Goal: Find specific page/section: Find specific page/section

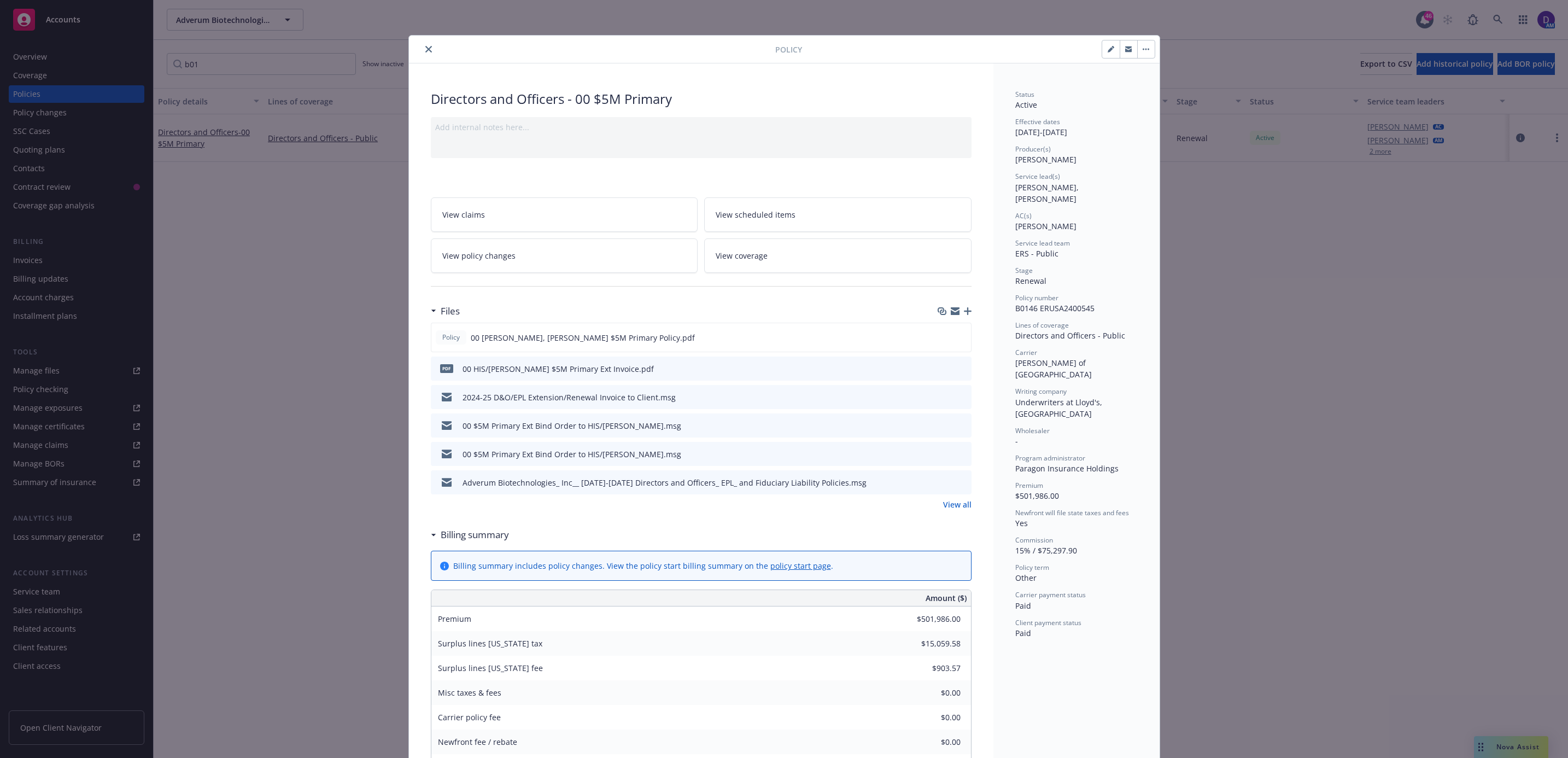
click at [426, 52] on button "close" at bounding box center [428, 49] width 13 height 13
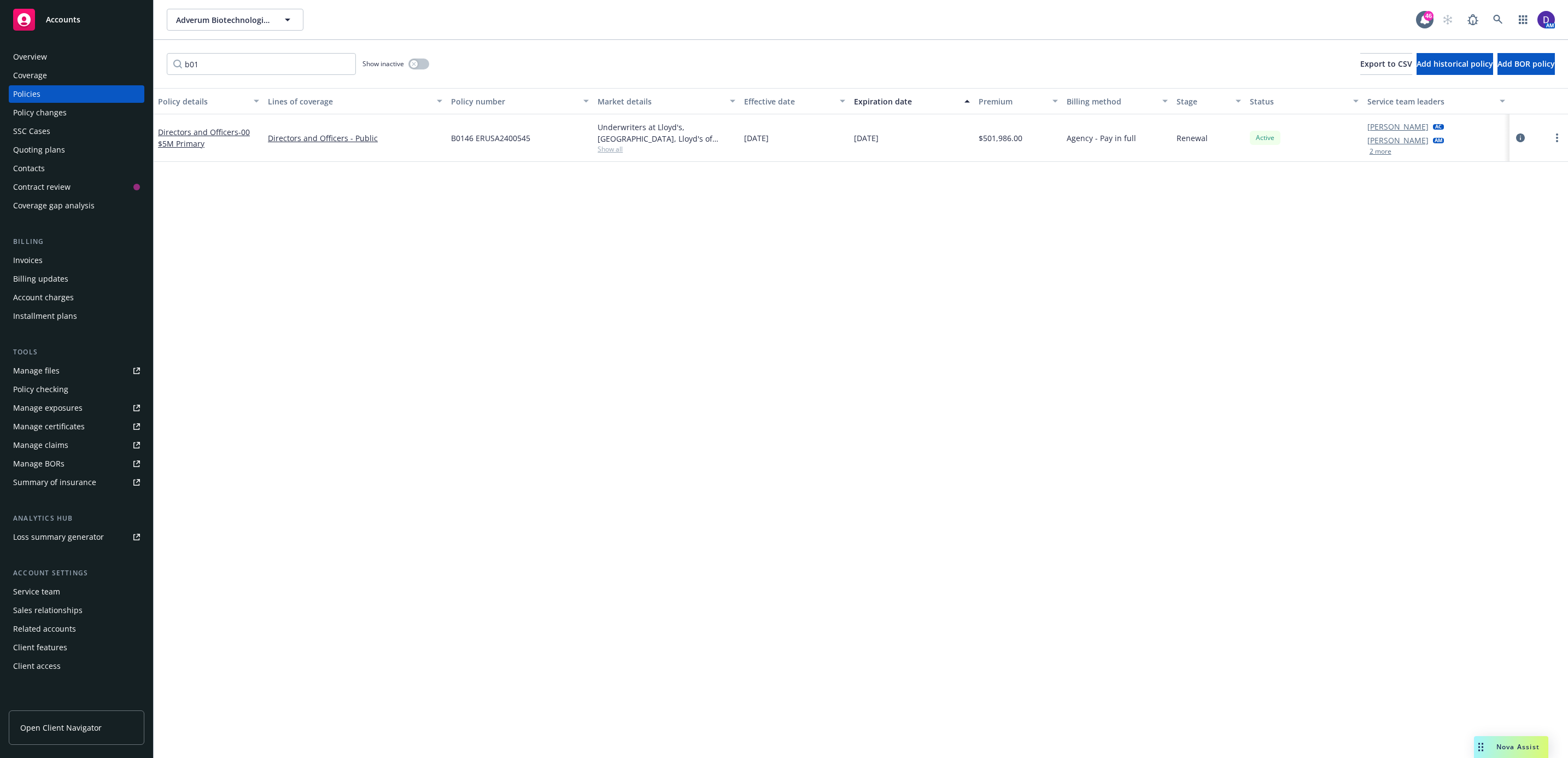
click at [1510, 21] on div "AM" at bounding box center [1496, 20] width 118 height 22
click at [1490, 20] on link at bounding box center [1498, 20] width 22 height 22
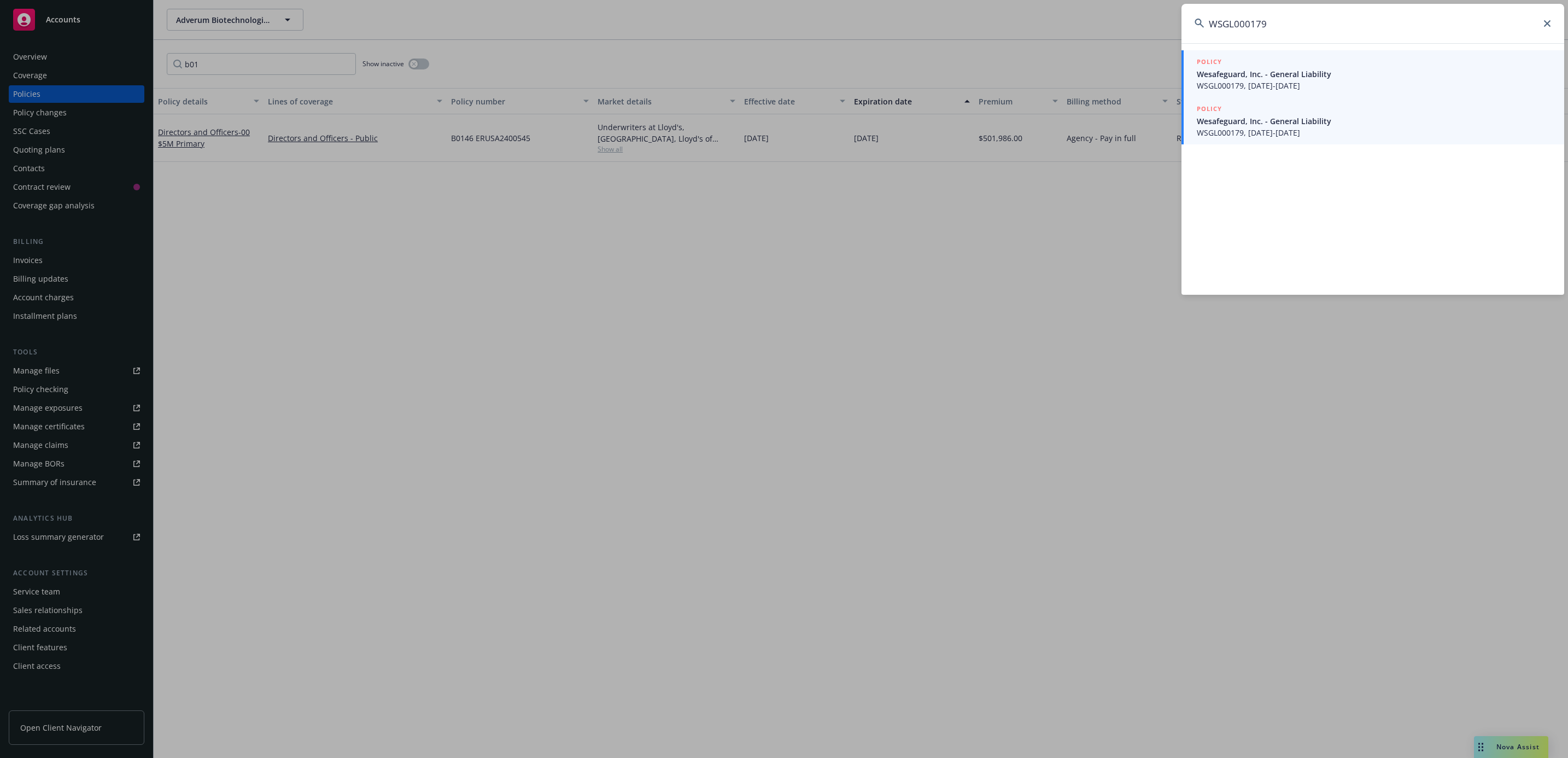
type input "WSGL000179"
click at [1260, 65] on div "POLICY" at bounding box center [1374, 62] width 354 height 12
